Goal: Task Accomplishment & Management: Manage account settings

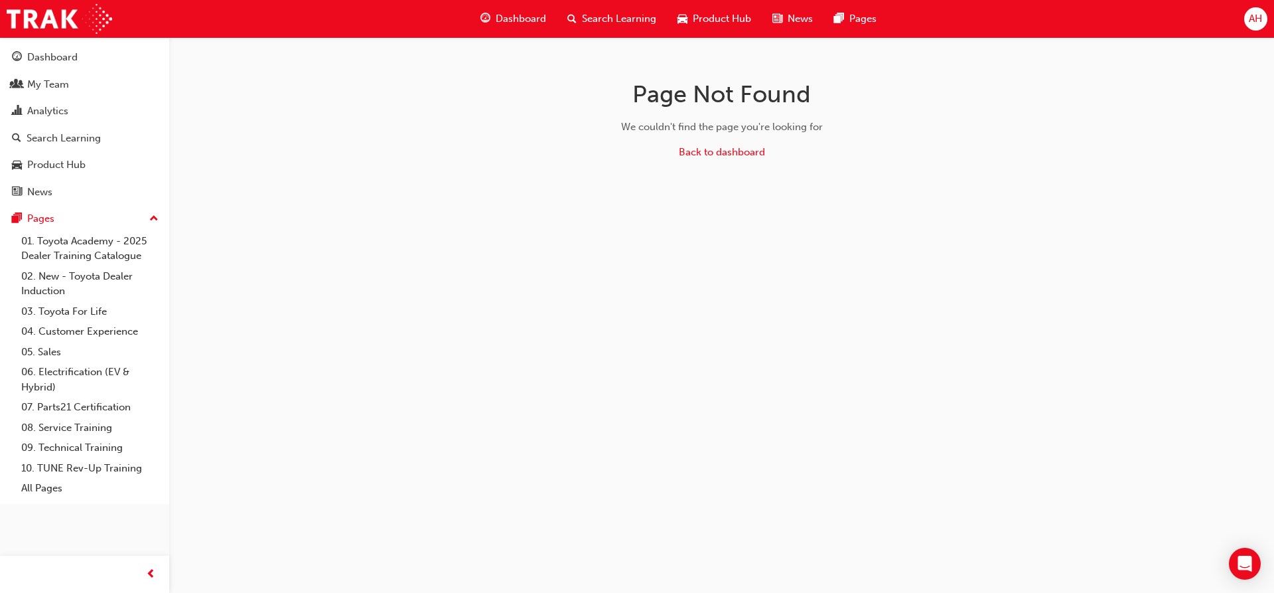
click at [1253, 28] on div "AH" at bounding box center [1256, 18] width 23 height 23
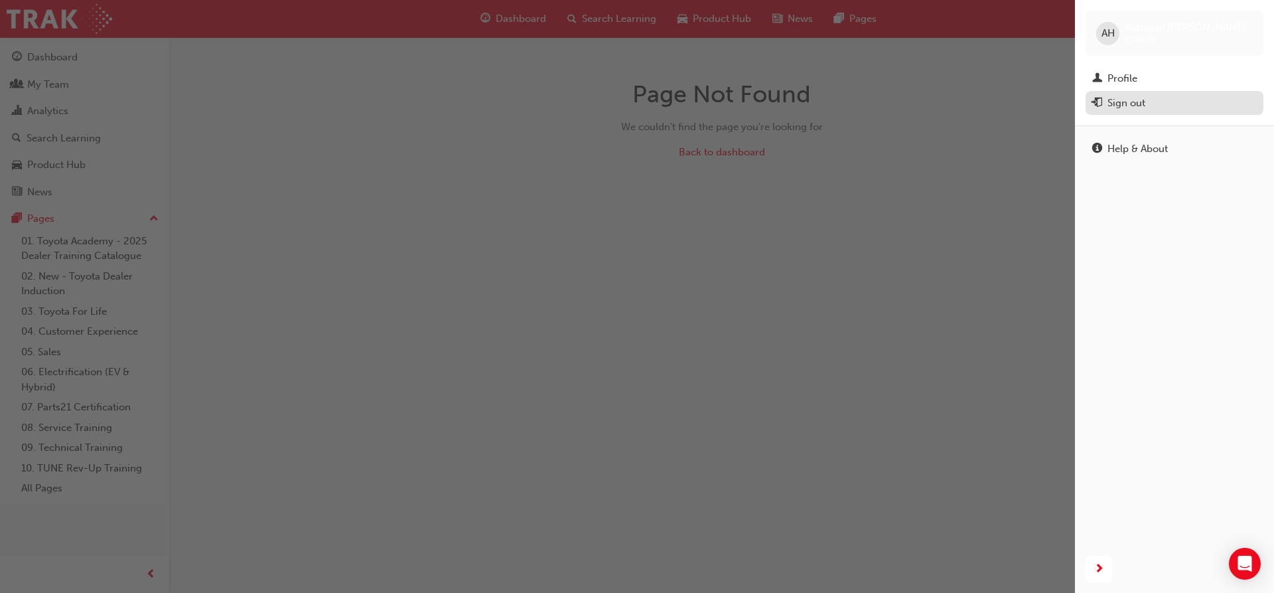
click at [1152, 96] on div "Sign out" at bounding box center [1175, 103] width 165 height 17
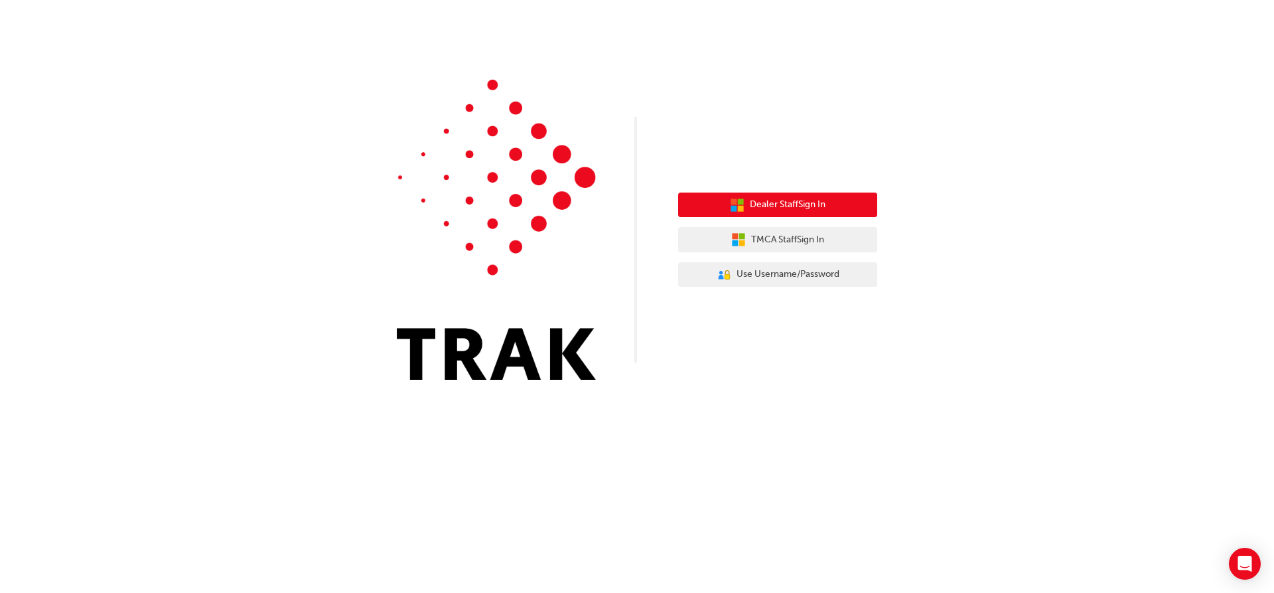
click at [765, 203] on span "Dealer Staff Sign In" at bounding box center [788, 204] width 76 height 15
